Goal: Check status: Check status

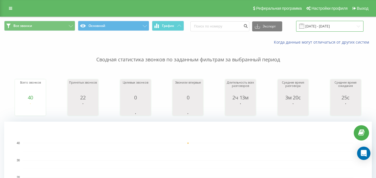
click at [323, 23] on input "[DATE] - [DATE]" at bounding box center [329, 26] width 67 height 11
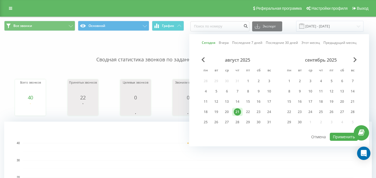
click at [209, 41] on link "Сегодня" at bounding box center [209, 42] width 14 height 5
click at [345, 137] on button "Применить" at bounding box center [344, 137] width 28 height 8
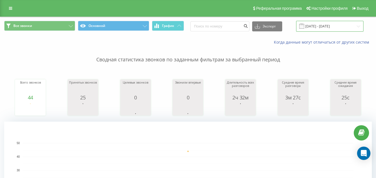
click at [330, 21] on input "[DATE] - [DATE]" at bounding box center [329, 26] width 67 height 11
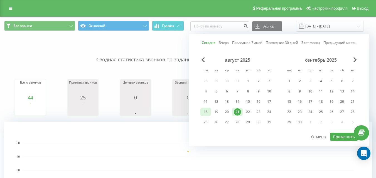
click at [206, 112] on div "18" at bounding box center [205, 111] width 7 height 7
click at [239, 110] on div "21" at bounding box center [237, 111] width 7 height 7
click at [336, 137] on button "Применить" at bounding box center [344, 137] width 28 height 8
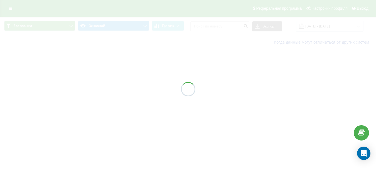
type input "[DATE] - [DATE]"
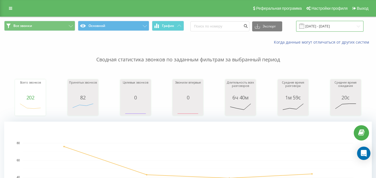
click at [321, 25] on input "[DATE] - [DATE]" at bounding box center [329, 26] width 67 height 11
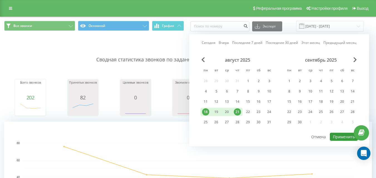
click at [343, 137] on button "Применить" at bounding box center [344, 137] width 28 height 8
